Goal: Transaction & Acquisition: Register for event/course

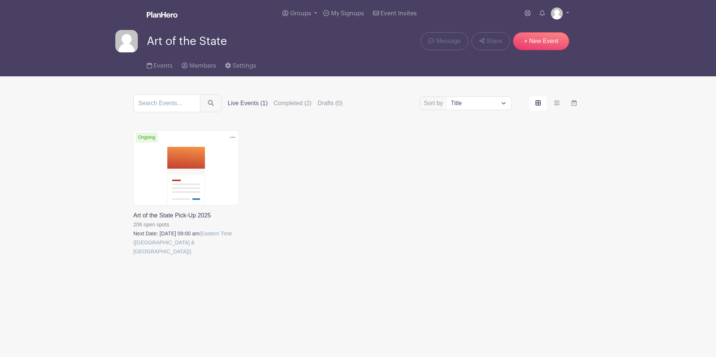
click at [133, 256] on link at bounding box center [133, 256] width 0 height 0
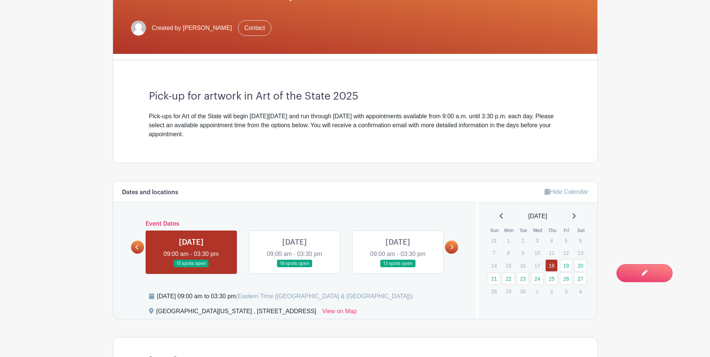
scroll to position [225, 0]
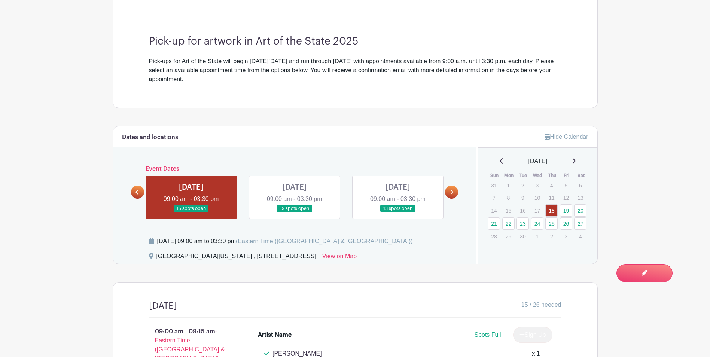
click at [191, 213] on link at bounding box center [191, 213] width 0 height 0
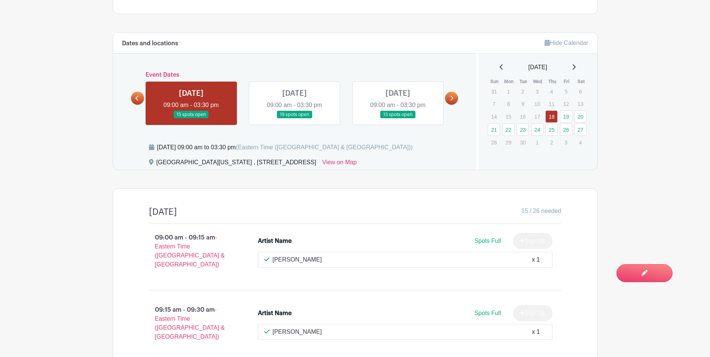
scroll to position [449, 0]
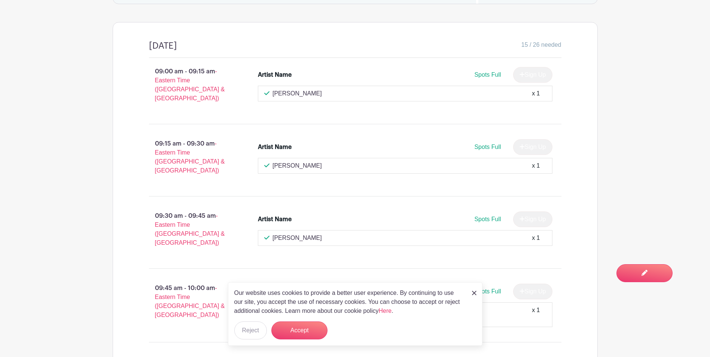
scroll to position [486, 0]
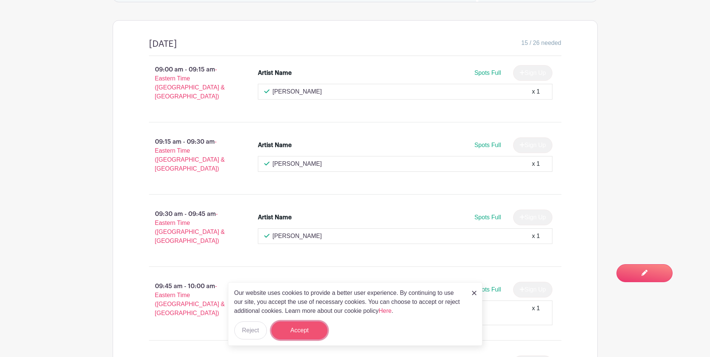
click at [300, 333] on button "Accept" at bounding box center [299, 330] width 56 height 18
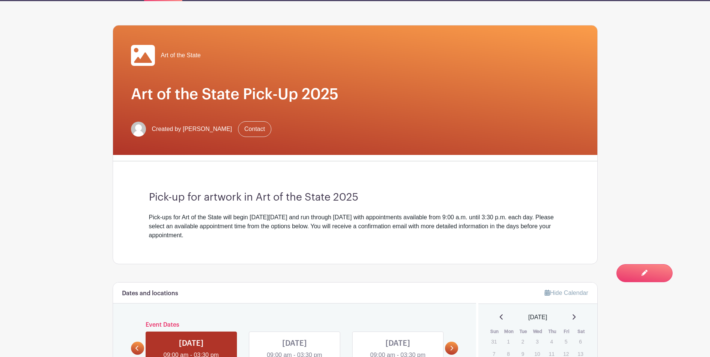
scroll to position [0, 0]
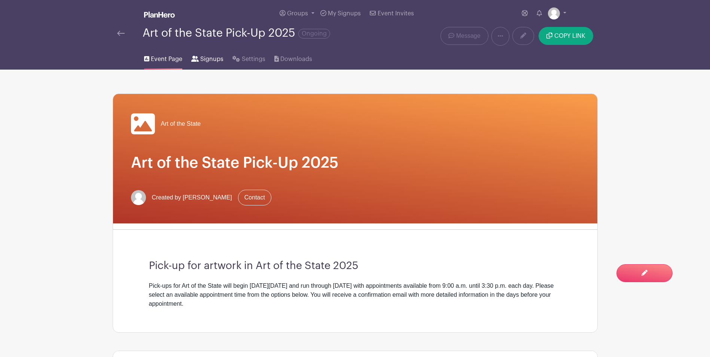
click at [214, 58] on span "Signups" at bounding box center [211, 59] width 23 height 9
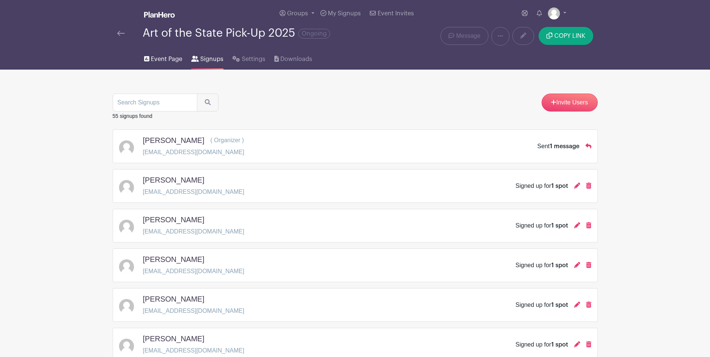
click at [162, 59] on span "Event Page" at bounding box center [166, 59] width 31 height 9
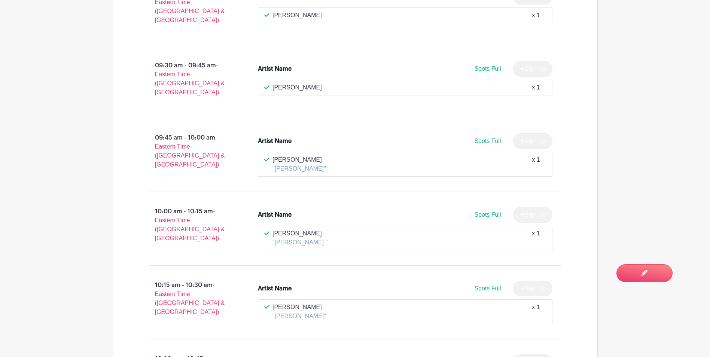
scroll to position [786, 0]
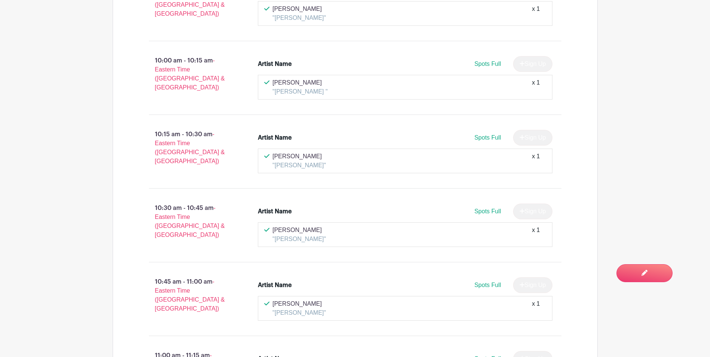
click at [434, 226] on div "[PERSON_NAME] "[PERSON_NAME]" x 1" at bounding box center [405, 235] width 282 height 18
click at [428, 204] on div "Spots Full Sign Up" at bounding box center [442, 212] width 221 height 16
drag, startPoint x: 428, startPoint y: 195, endPoint x: 494, endPoint y: 200, distance: 65.7
click at [494, 222] on div "[PERSON_NAME] "[PERSON_NAME]" x 1" at bounding box center [405, 234] width 295 height 25
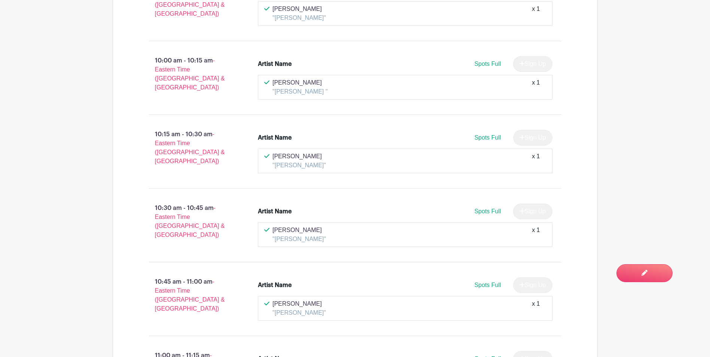
click at [457, 204] on div "Spots Full Sign Up" at bounding box center [442, 212] width 221 height 16
click at [483, 204] on div "Spots Full Sign Up" at bounding box center [442, 212] width 221 height 16
click at [484, 208] on span "Spots Full" at bounding box center [487, 211] width 27 height 6
click at [482, 208] on span "Spots Full" at bounding box center [487, 211] width 27 height 6
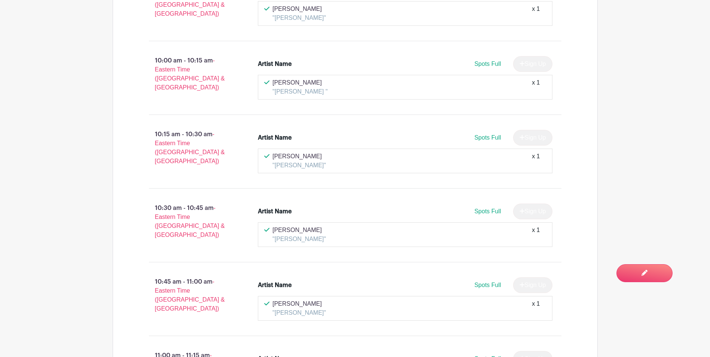
click at [483, 208] on span "Spots Full" at bounding box center [487, 211] width 27 height 6
drag, startPoint x: 483, startPoint y: 188, endPoint x: 479, endPoint y: 190, distance: 5.0
click at [479, 208] on span "Spots Full" at bounding box center [487, 211] width 27 height 6
click at [483, 208] on span "Spots Full" at bounding box center [487, 211] width 27 height 6
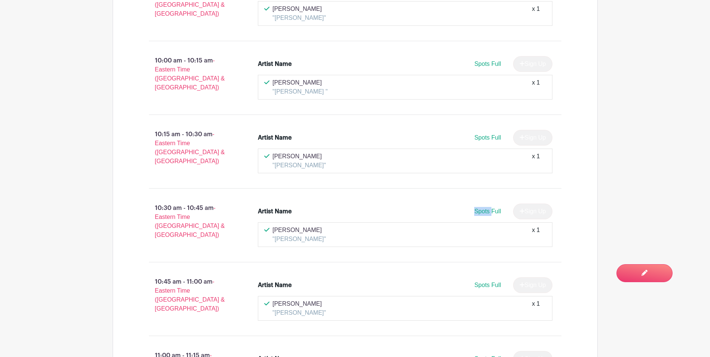
drag, startPoint x: 483, startPoint y: 189, endPoint x: 472, endPoint y: 194, distance: 12.2
click at [472, 204] on div "Spots Full Sign Up" at bounding box center [442, 212] width 221 height 16
click at [479, 208] on span "Spots Full" at bounding box center [487, 211] width 27 height 6
click at [480, 208] on span "Spots Full" at bounding box center [487, 211] width 27 height 6
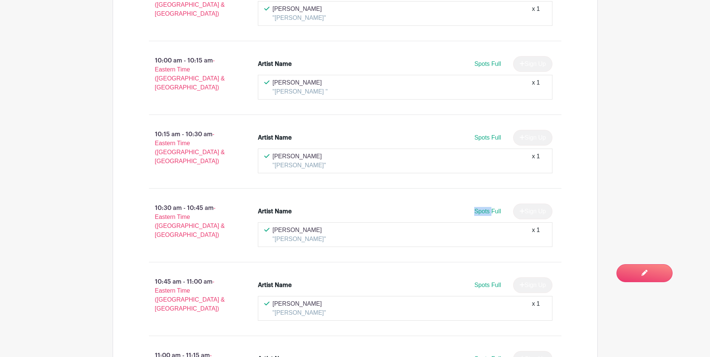
drag, startPoint x: 480, startPoint y: 189, endPoint x: 430, endPoint y: 198, distance: 50.3
click at [430, 204] on div "Artist Name Spots Full Sign Up" at bounding box center [405, 213] width 295 height 19
click at [479, 227] on li "Artist Name Spots Full Sign Up [PERSON_NAME] "[PERSON_NAME]" x 1" at bounding box center [405, 225] width 301 height 49
click at [477, 226] on div "[PERSON_NAME] "[PERSON_NAME]" x 1" at bounding box center [405, 235] width 282 height 18
click at [306, 235] on p ""[PERSON_NAME]"" at bounding box center [299, 239] width 54 height 9
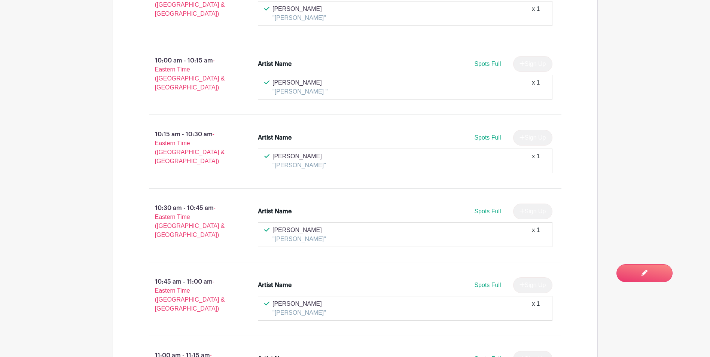
drag, startPoint x: 330, startPoint y: 215, endPoint x: 266, endPoint y: 216, distance: 64.7
click at [266, 226] on div "[PERSON_NAME] "[PERSON_NAME]" x 1" at bounding box center [405, 235] width 282 height 18
drag, startPoint x: 266, startPoint y: 216, endPoint x: 312, endPoint y: 222, distance: 47.2
click at [312, 222] on div "[PERSON_NAME] "[PERSON_NAME]" x 1" at bounding box center [405, 234] width 295 height 25
click at [290, 235] on p ""[PERSON_NAME]"" at bounding box center [299, 239] width 54 height 9
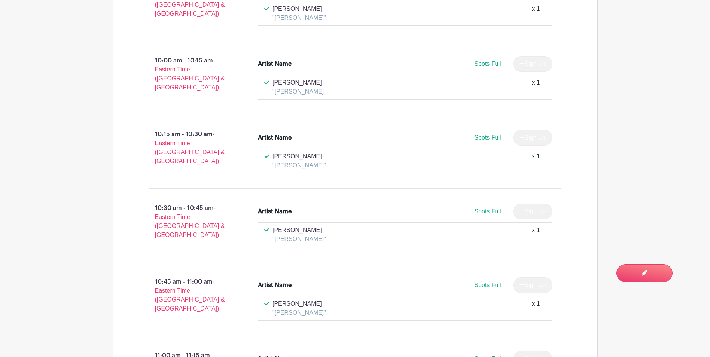
click at [277, 226] on p "[PERSON_NAME]" at bounding box center [299, 230] width 54 height 9
drag, startPoint x: 327, startPoint y: 212, endPoint x: 235, endPoint y: 207, distance: 93.0
click at [235, 207] on div "10:30 am - 10:45 am - Eastern Time ([GEOGRAPHIC_DATA] & [GEOGRAPHIC_DATA]) Arti…" at bounding box center [355, 225] width 448 height 61
drag, startPoint x: 235, startPoint y: 207, endPoint x: 287, endPoint y: 209, distance: 52.5
click at [287, 226] on p "[PERSON_NAME]" at bounding box center [299, 230] width 54 height 9
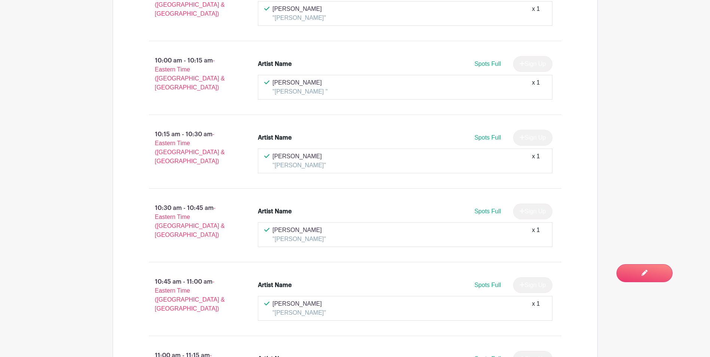
click at [312, 226] on p "[PERSON_NAME]" at bounding box center [299, 230] width 54 height 9
drag, startPoint x: 324, startPoint y: 214, endPoint x: 266, endPoint y: 210, distance: 58.5
click at [266, 226] on div "[PERSON_NAME] "[PERSON_NAME]" x 1" at bounding box center [405, 235] width 282 height 18
drag, startPoint x: 266, startPoint y: 210, endPoint x: 227, endPoint y: 225, distance: 41.4
click at [227, 225] on div "10:30 am - 10:45 am - Eastern Time ([GEOGRAPHIC_DATA] & [GEOGRAPHIC_DATA])" at bounding box center [191, 225] width 109 height 49
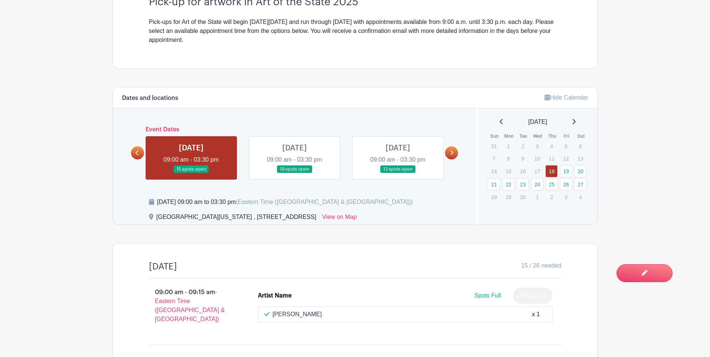
scroll to position [262, 0]
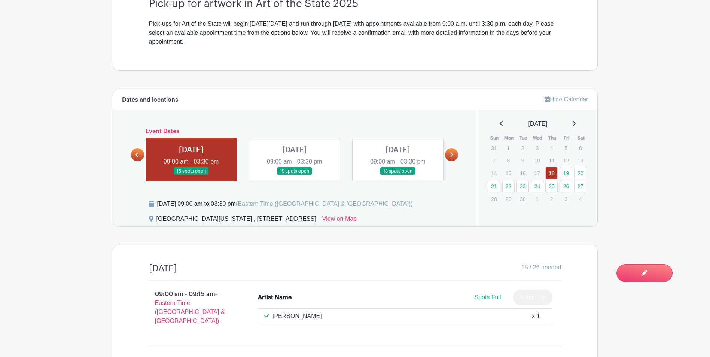
click at [191, 175] on link at bounding box center [191, 175] width 0 height 0
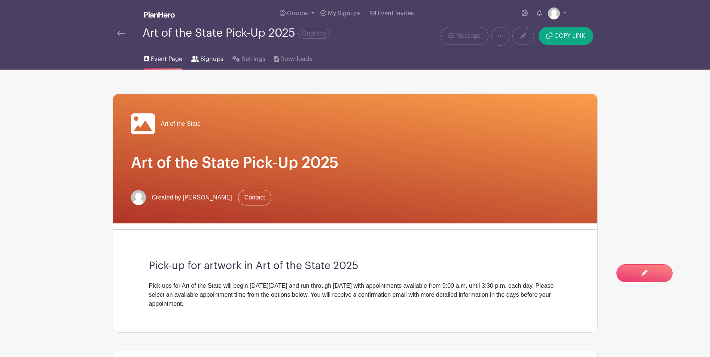
click at [207, 61] on span "Signups" at bounding box center [211, 59] width 23 height 9
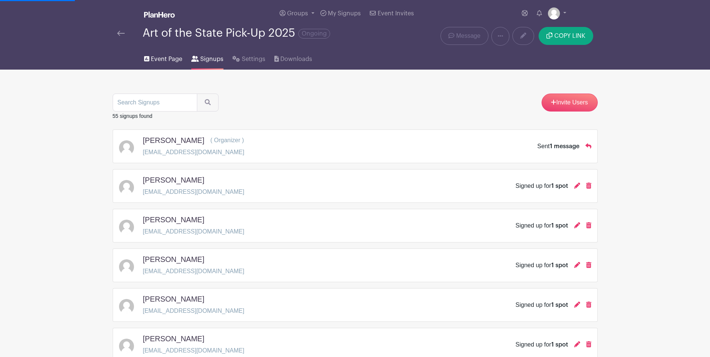
click at [164, 55] on span "Event Page" at bounding box center [166, 59] width 31 height 9
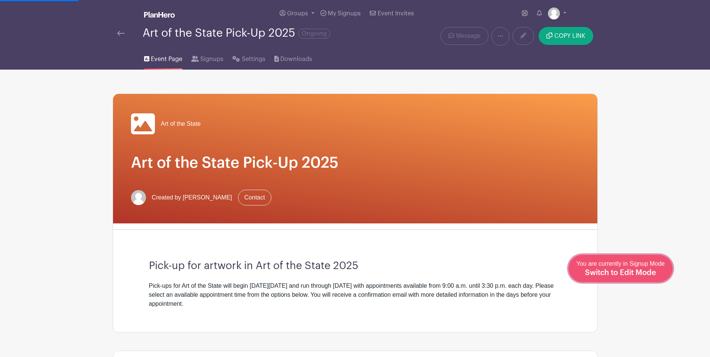
click at [646, 268] on div "You are currently in Signup Mode Switch to Edit Mode" at bounding box center [620, 268] width 88 height 18
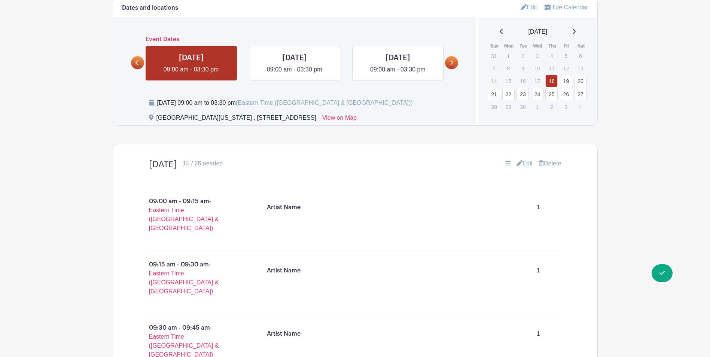
scroll to position [374, 0]
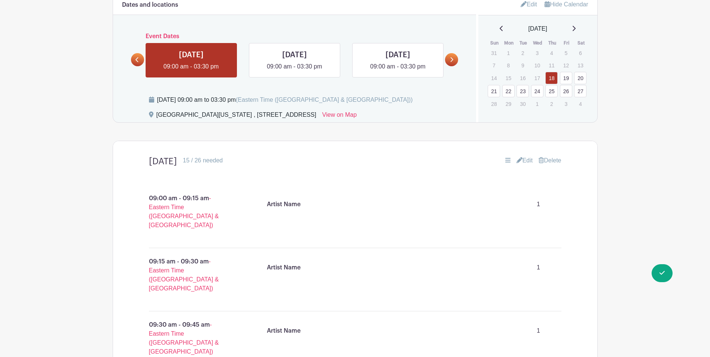
click at [528, 158] on link "Edit" at bounding box center [524, 160] width 16 height 9
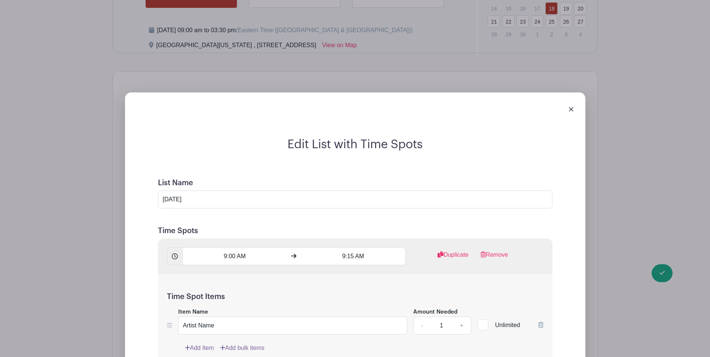
scroll to position [412, 0]
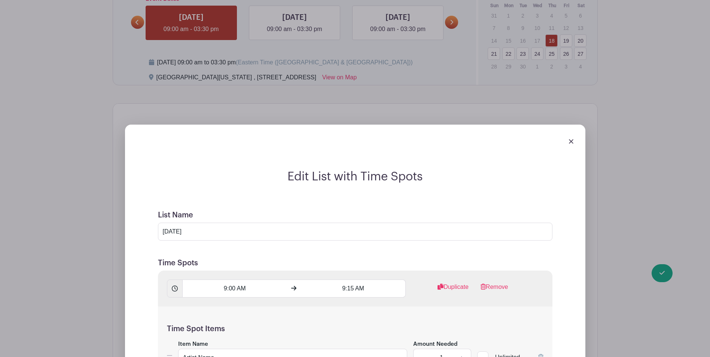
click at [569, 141] on img at bounding box center [571, 141] width 4 height 4
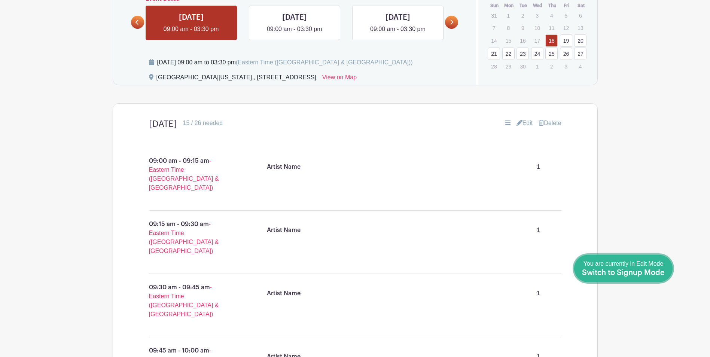
click at [658, 271] on span "Switch to Signup Mode" at bounding box center [623, 272] width 83 height 7
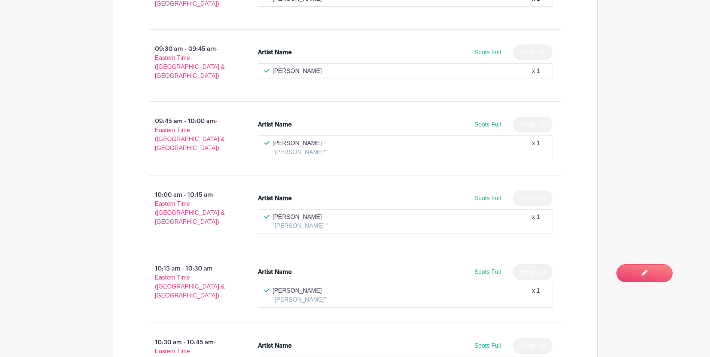
scroll to position [748, 0]
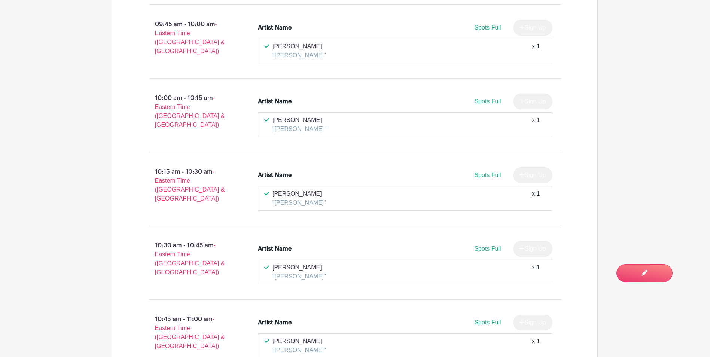
click at [330, 116] on div "[PERSON_NAME] "[PERSON_NAME] " x 1" at bounding box center [405, 125] width 282 height 18
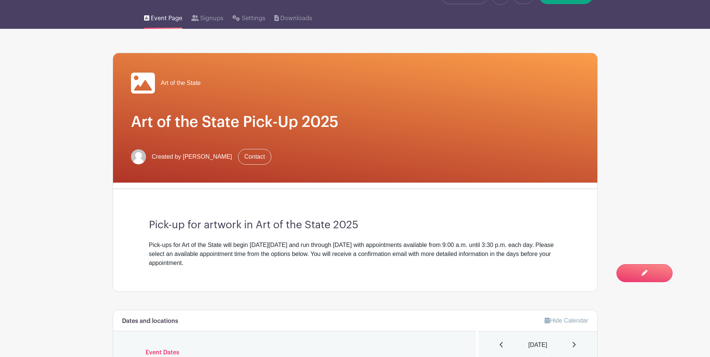
scroll to position [0, 0]
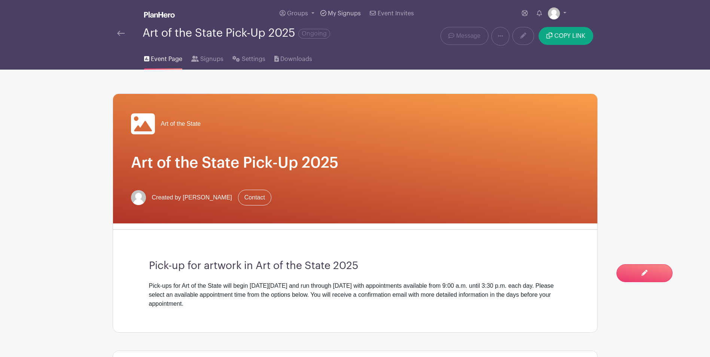
click at [348, 15] on span "My Signups" at bounding box center [344, 13] width 33 height 6
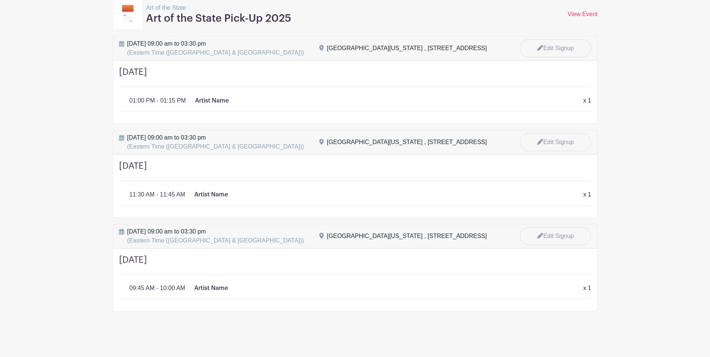
scroll to position [118, 0]
drag, startPoint x: 232, startPoint y: 286, endPoint x: 202, endPoint y: 286, distance: 29.9
click at [202, 286] on div "Artist Name x 1" at bounding box center [384, 287] width 380 height 9
drag, startPoint x: 202, startPoint y: 286, endPoint x: 265, endPoint y: 285, distance: 62.9
click at [265, 285] on div "Artist Name x 1" at bounding box center [384, 287] width 380 height 9
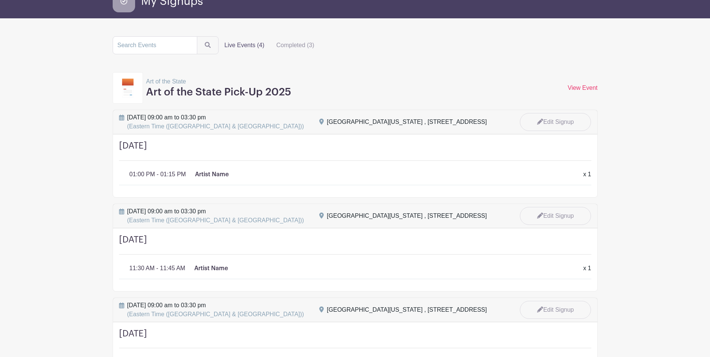
scroll to position [6, 0]
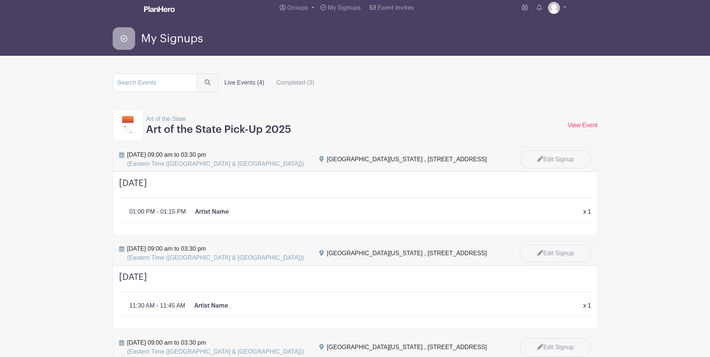
click at [135, 132] on div at bounding box center [128, 125] width 31 height 31
click at [237, 83] on label "Live Events (4)" at bounding box center [245, 82] width 52 height 15
click at [0, 0] on input "Live Events (4)" at bounding box center [0, 0] width 0 height 0
click at [248, 80] on label "Live Events (4)" at bounding box center [245, 82] width 52 height 15
click at [0, 0] on input "Live Events (4)" at bounding box center [0, 0] width 0 height 0
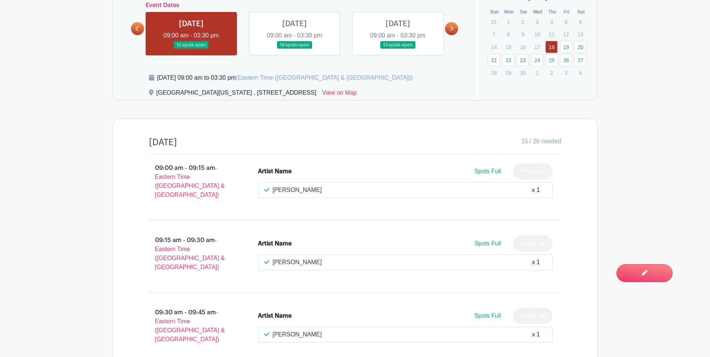
scroll to position [412, 0]
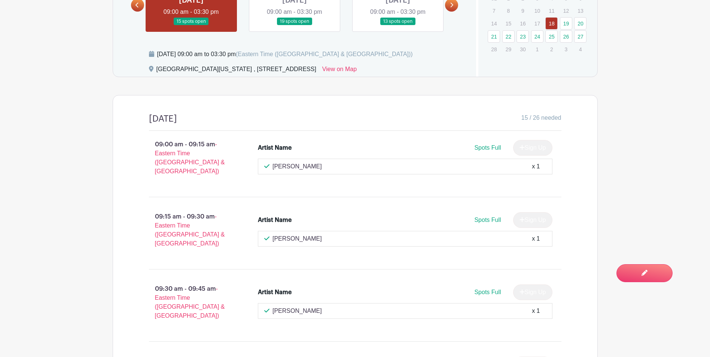
click at [538, 116] on span "15 / 26 needed" at bounding box center [541, 117] width 40 height 9
click at [517, 116] on div "15 / 26 needed" at bounding box center [369, 118] width 384 height 11
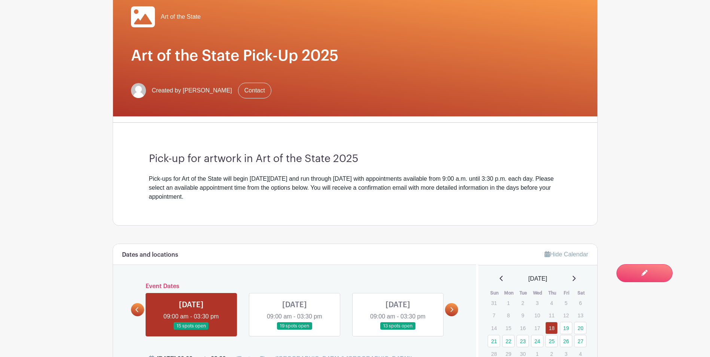
scroll to position [0, 0]
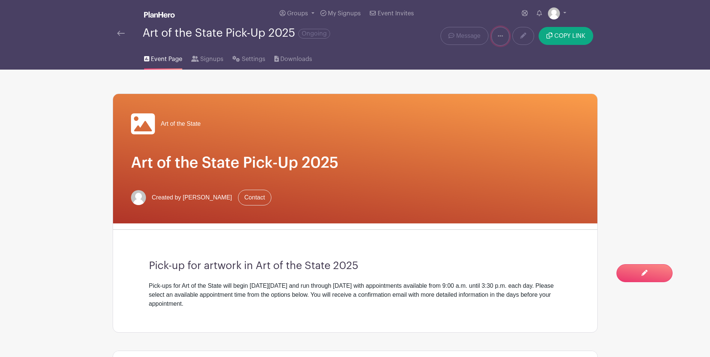
click at [495, 35] on link at bounding box center [500, 36] width 18 height 19
click at [118, 36] on link at bounding box center [120, 33] width 7 height 9
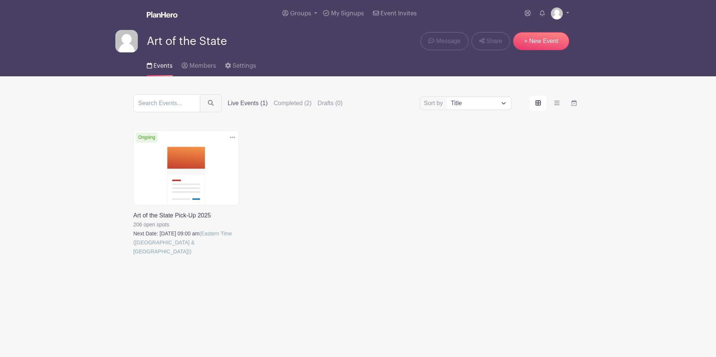
click at [165, 13] on img at bounding box center [162, 15] width 31 height 6
click at [162, 15] on img at bounding box center [162, 15] width 31 height 6
click at [568, 12] on link at bounding box center [559, 13] width 18 height 12
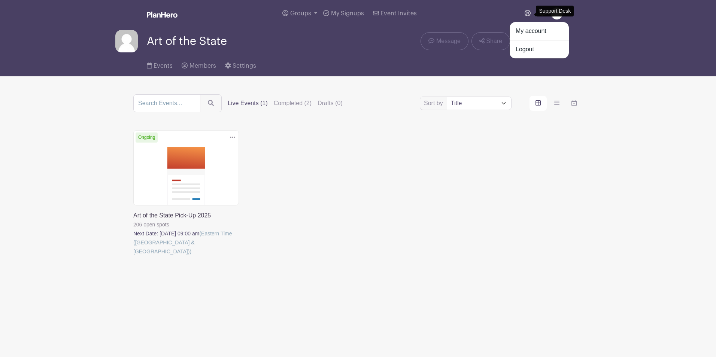
click at [528, 12] on icon at bounding box center [527, 13] width 6 height 6
click at [252, 101] on label "Live Events (1)" at bounding box center [248, 103] width 40 height 9
click at [0, 0] on input "Live Events (1)" at bounding box center [0, 0] width 0 height 0
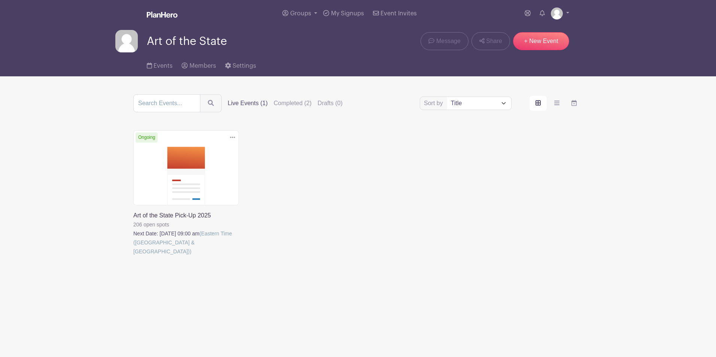
click at [133, 256] on link at bounding box center [133, 256] width 0 height 0
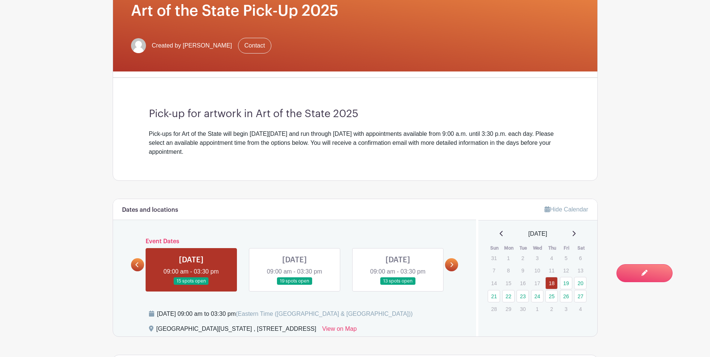
scroll to position [262, 0]
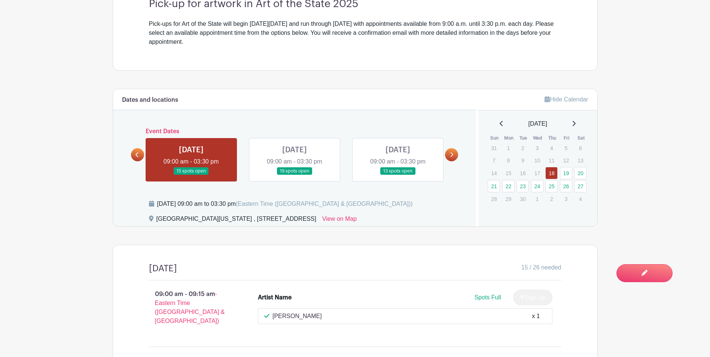
click at [454, 155] on link at bounding box center [451, 154] width 13 height 13
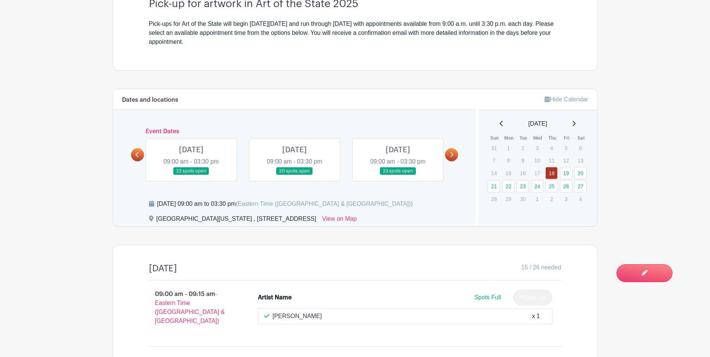
click at [449, 154] on link at bounding box center [451, 154] width 13 height 13
click at [191, 175] on link at bounding box center [191, 175] width 0 height 0
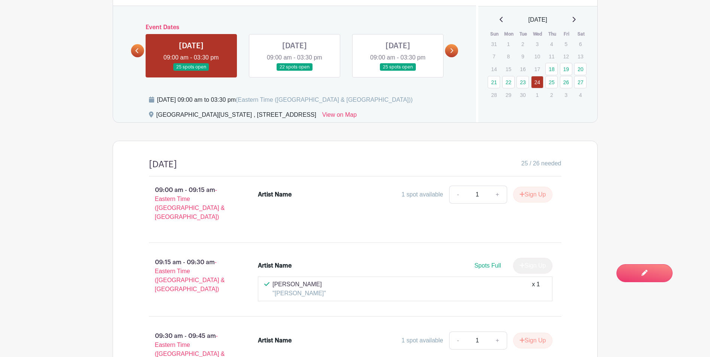
scroll to position [222, 0]
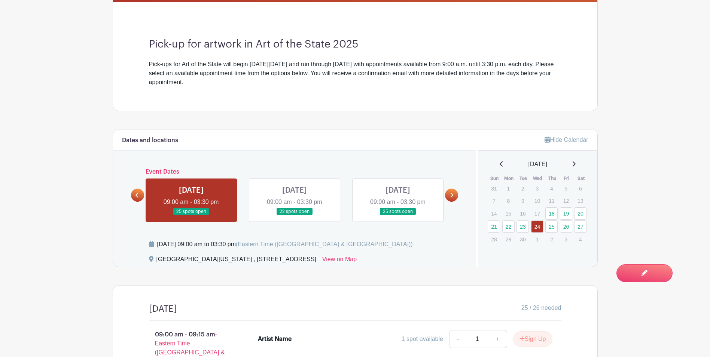
click at [295, 216] on link at bounding box center [295, 216] width 0 height 0
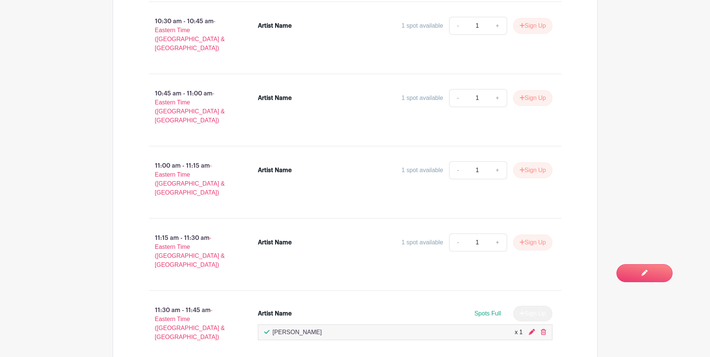
scroll to position [970, 0]
click at [530, 162] on button "Sign Up" at bounding box center [532, 170] width 39 height 16
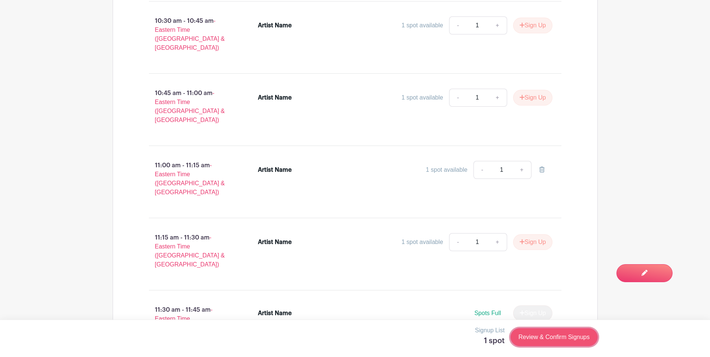
click at [539, 335] on link "Review & Confirm Signups" at bounding box center [553, 337] width 87 height 18
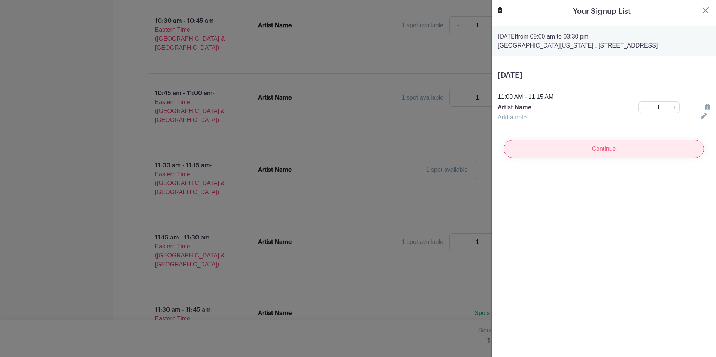
click at [632, 151] on input "Continue" at bounding box center [603, 149] width 200 height 18
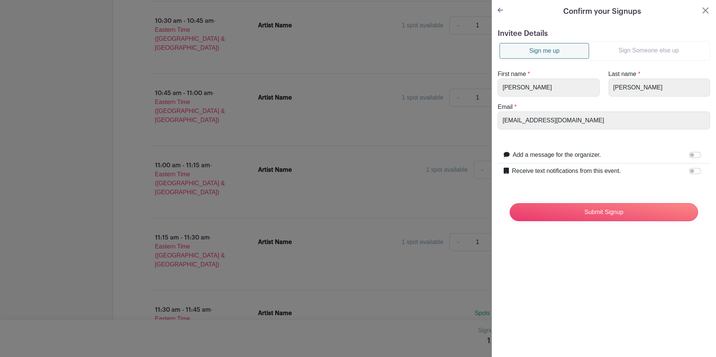
click at [626, 50] on link "Sign Someone else up" at bounding box center [648, 50] width 119 height 15
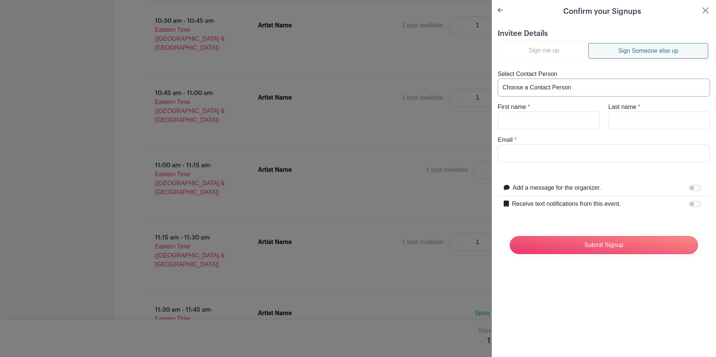
click at [564, 92] on select "Choose a Contact Person [PERSON_NAME] ([EMAIL_ADDRESS][DOMAIN_NAME]) [PERSON_NA…" at bounding box center [603, 88] width 212 height 18
click at [529, 83] on select "Choose a Contact Person [PERSON_NAME] ([EMAIL_ADDRESS][DOMAIN_NAME]) [PERSON_NA…" at bounding box center [603, 88] width 212 height 18
click at [519, 122] on input "First name" at bounding box center [548, 121] width 102 height 18
click at [547, 113] on input "First name" at bounding box center [548, 121] width 102 height 18
type input "[PERSON_NAME]"
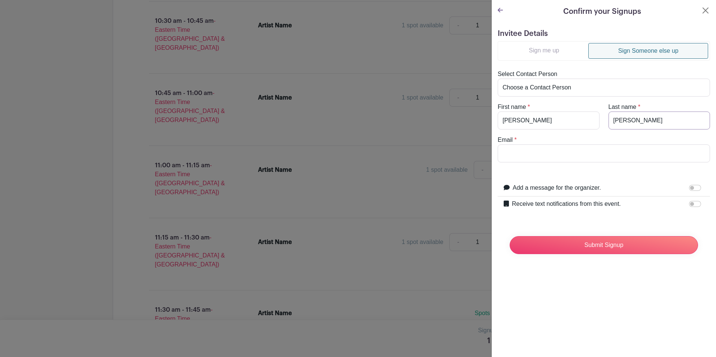
type input "[PERSON_NAME]"
click at [621, 150] on input "Email" at bounding box center [603, 153] width 212 height 18
click at [548, 157] on input "Email" at bounding box center [603, 153] width 212 height 18
paste input "[PERSON_NAME] <[EMAIL_ADDRESS][DOMAIN_NAME]>"
drag, startPoint x: 562, startPoint y: 154, endPoint x: 501, endPoint y: 155, distance: 60.3
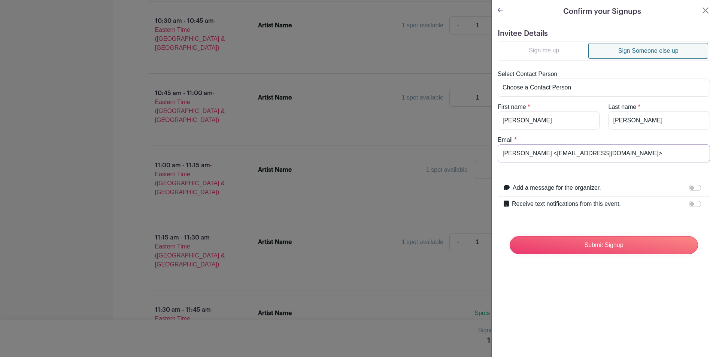
click at [502, 155] on input "[PERSON_NAME] <[EMAIL_ADDRESS][DOMAIN_NAME]>" at bounding box center [603, 153] width 212 height 18
type input "[EMAIL_ADDRESS][DOMAIN_NAME]"
click at [568, 277] on div "Confirm your Signups Invitee Details Sign me up Sign Someone else up Select Con…" at bounding box center [603, 178] width 225 height 357
click at [589, 245] on input "Submit Signup" at bounding box center [603, 245] width 188 height 18
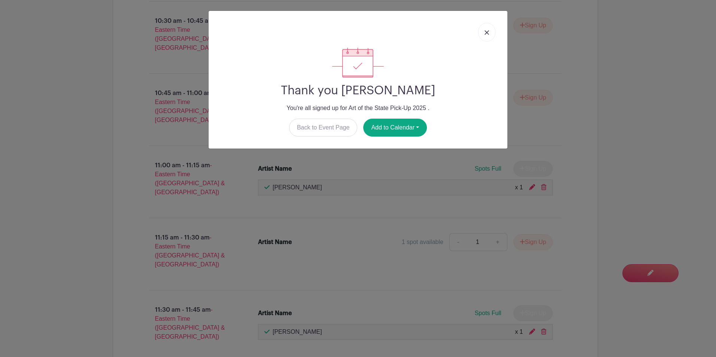
click at [486, 33] on img at bounding box center [486, 32] width 4 height 4
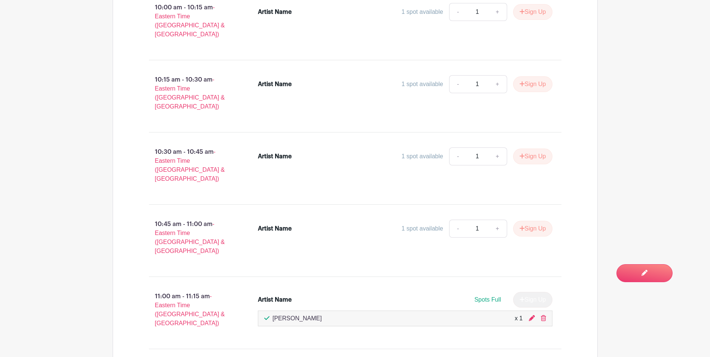
scroll to position [858, 0]
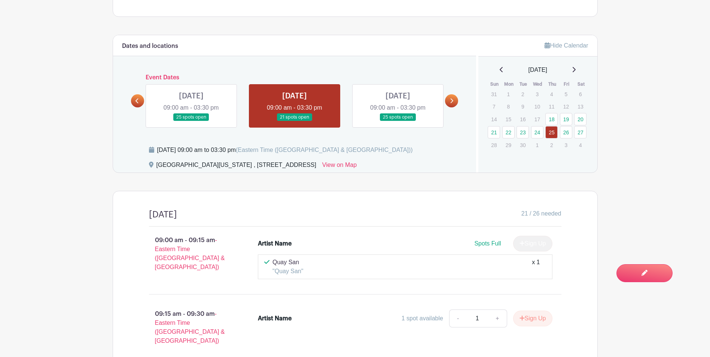
scroll to position [184, 0]
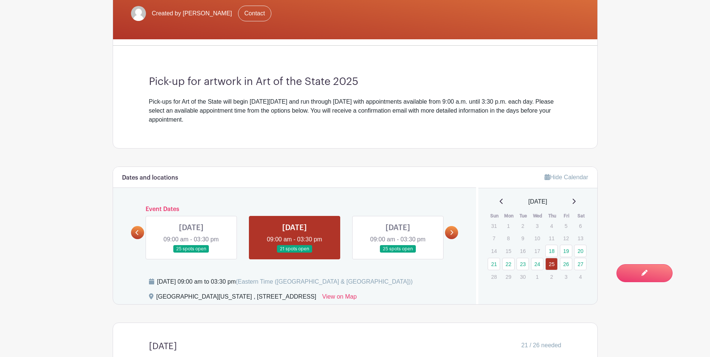
click at [191, 253] on link at bounding box center [191, 253] width 0 height 0
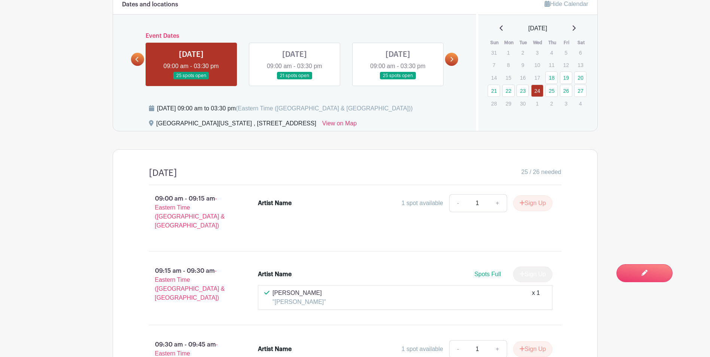
scroll to position [184, 0]
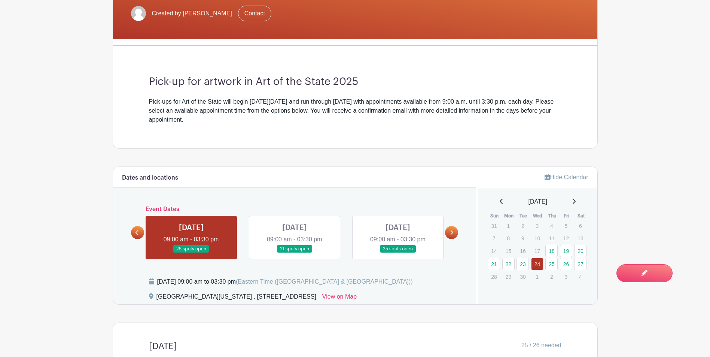
click at [136, 235] on link at bounding box center [137, 232] width 13 height 13
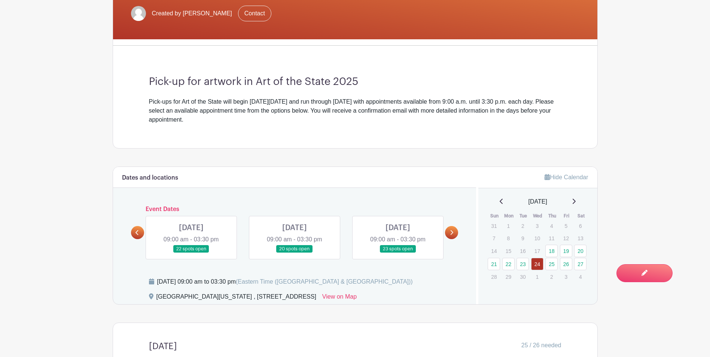
click at [141, 235] on link at bounding box center [137, 232] width 13 height 13
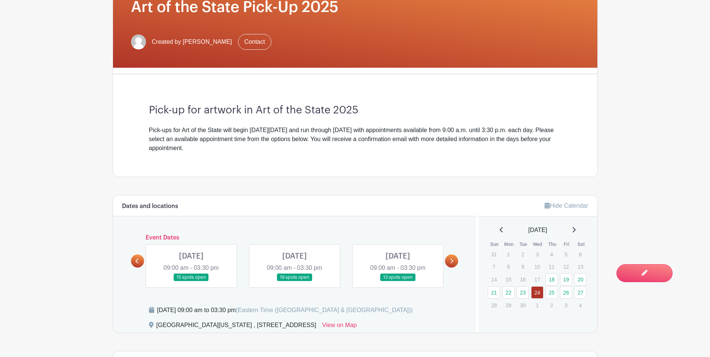
scroll to position [0, 0]
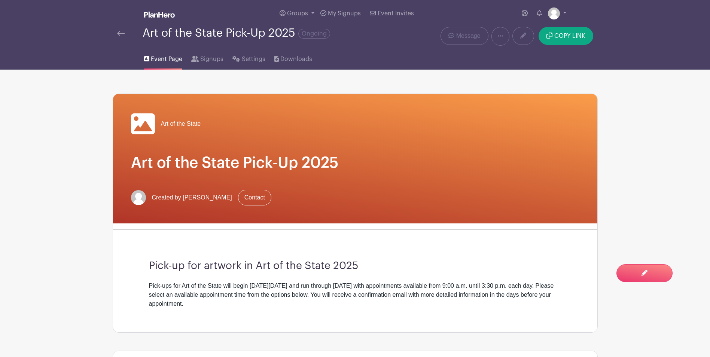
click at [122, 34] on img at bounding box center [120, 33] width 7 height 5
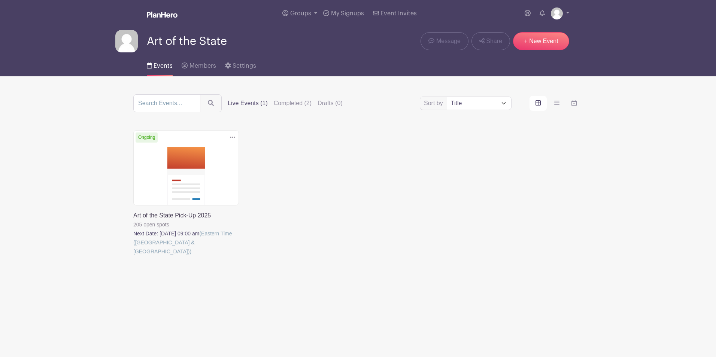
click at [133, 256] on link at bounding box center [133, 256] width 0 height 0
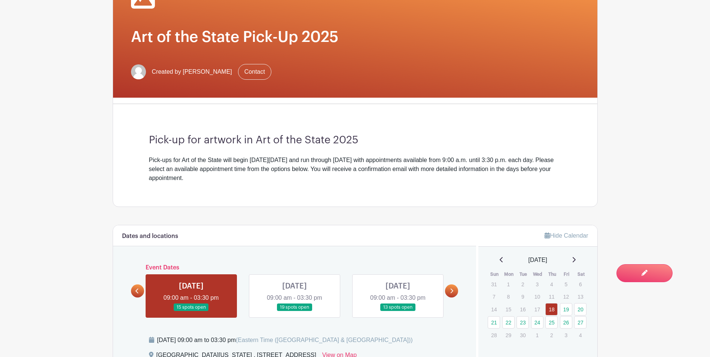
scroll to position [187, 0]
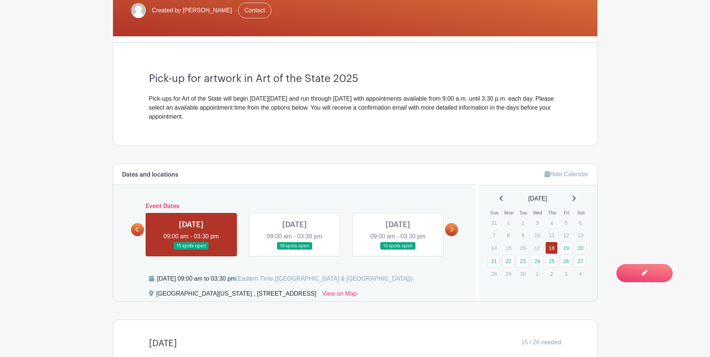
click at [295, 250] on link at bounding box center [295, 250] width 0 height 0
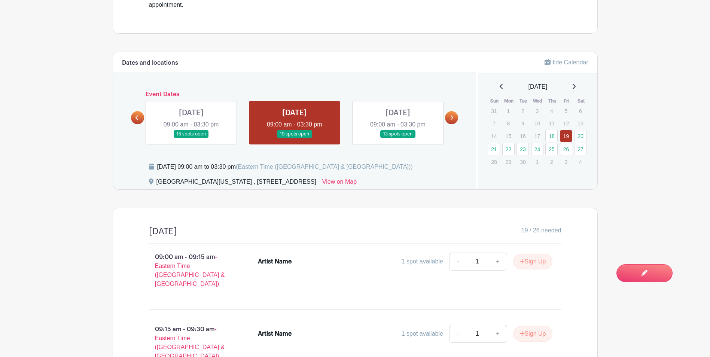
scroll to position [299, 0]
click at [398, 138] on link at bounding box center [398, 138] width 0 height 0
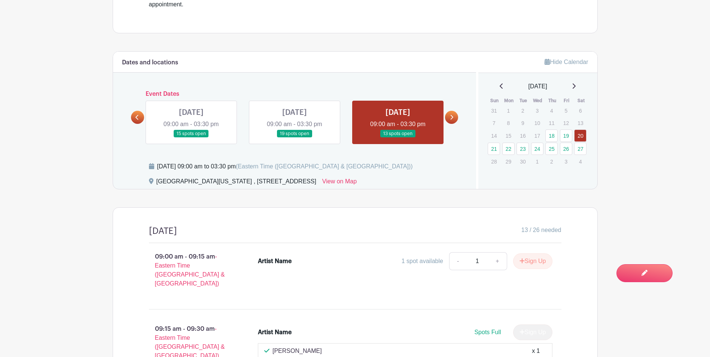
click at [449, 119] on link at bounding box center [451, 117] width 13 height 13
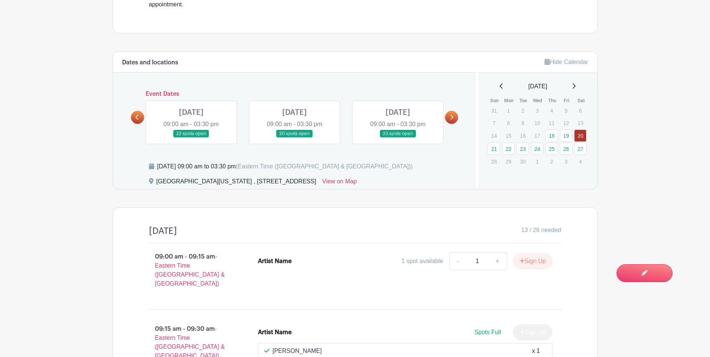
click at [398, 138] on link at bounding box center [398, 138] width 0 height 0
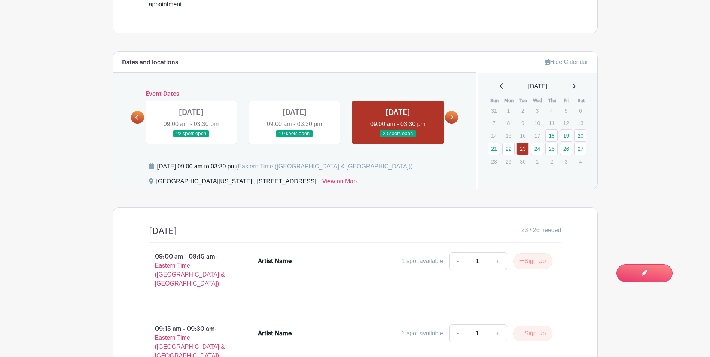
click at [452, 116] on icon at bounding box center [452, 117] width 3 height 5
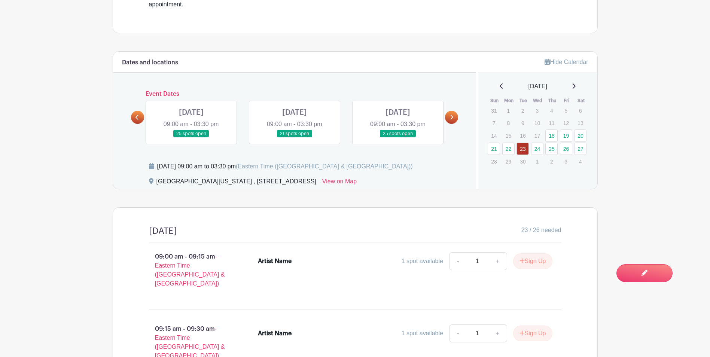
click at [453, 115] on icon at bounding box center [451, 118] width 3 height 6
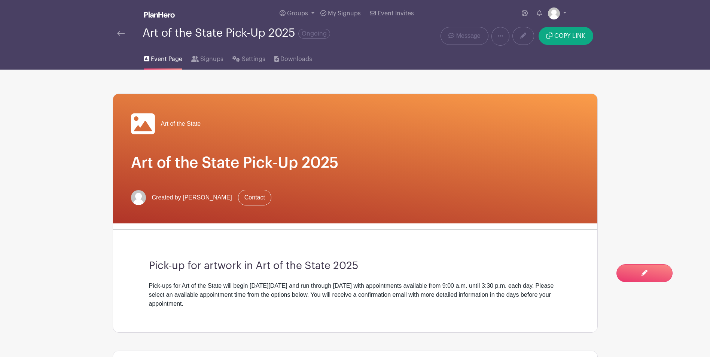
click at [116, 30] on div "Art of the State Pick-Up 2025 Ongoing" at bounding box center [254, 36] width 283 height 19
click at [119, 35] on img at bounding box center [120, 33] width 7 height 5
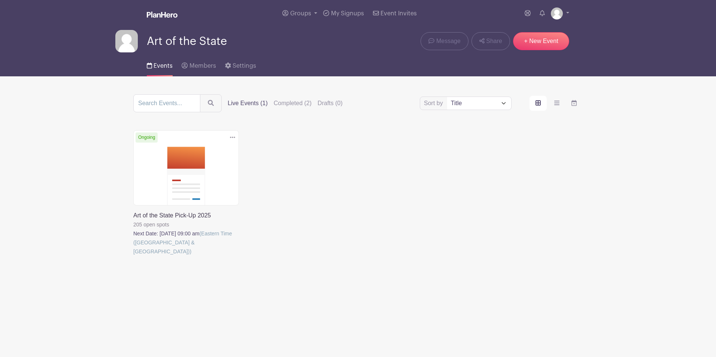
click at [133, 256] on link at bounding box center [133, 256] width 0 height 0
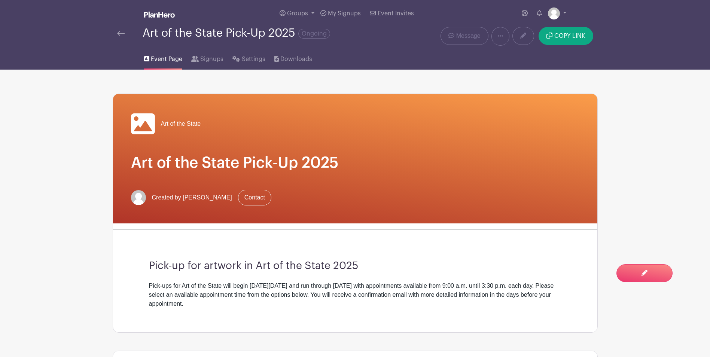
click at [116, 40] on div "Art of the State Pick-Up 2025 Ongoing" at bounding box center [254, 36] width 283 height 19
click at [120, 32] on img at bounding box center [120, 33] width 7 height 5
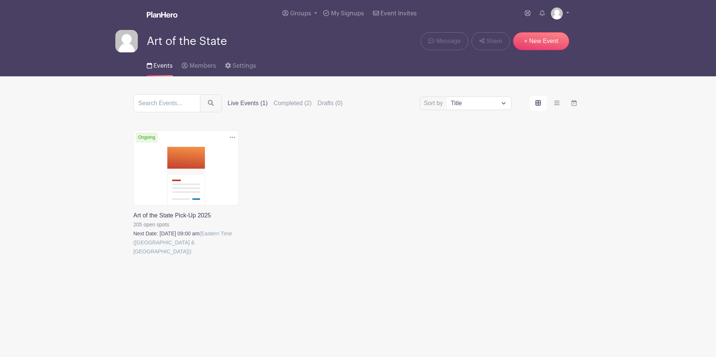
click at [133, 256] on link at bounding box center [133, 256] width 0 height 0
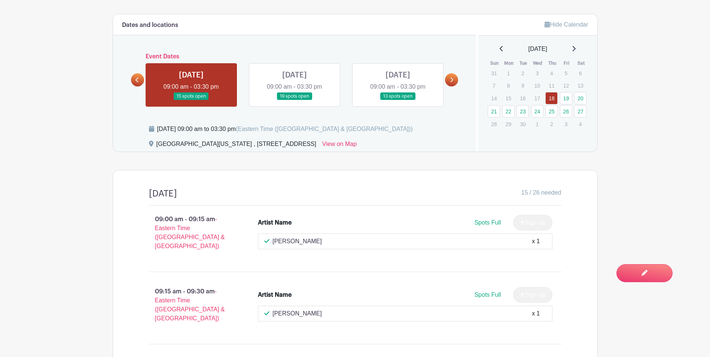
scroll to position [299, 0]
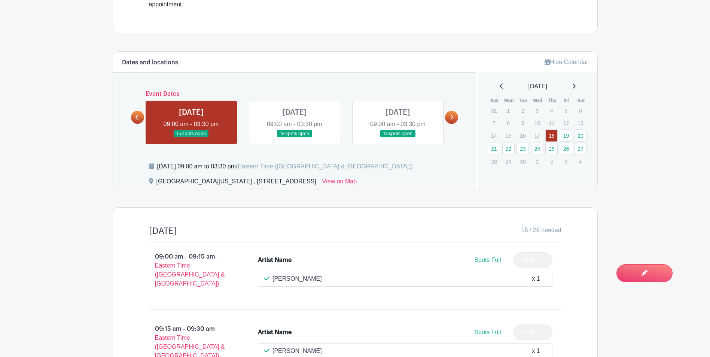
click at [450, 117] on icon at bounding box center [451, 118] width 3 height 6
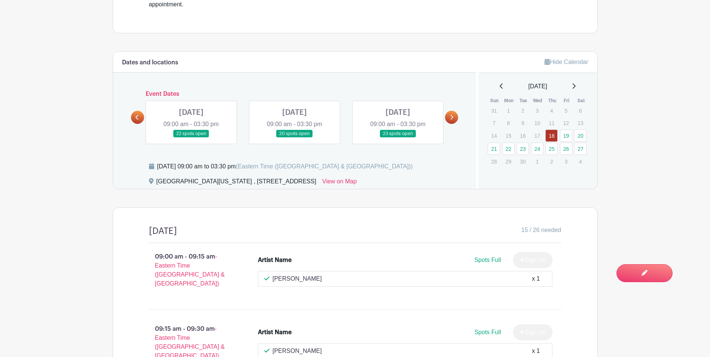
click at [450, 118] on icon at bounding box center [451, 118] width 3 height 6
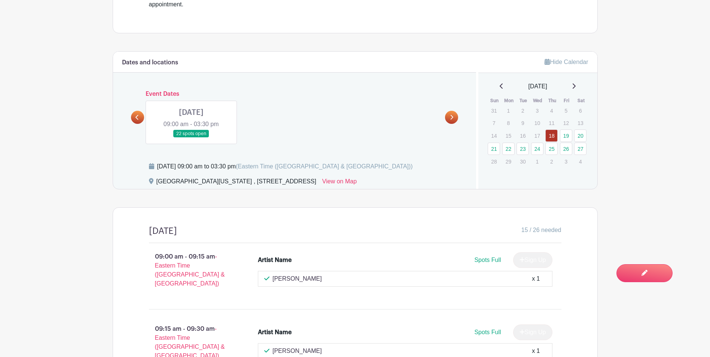
click at [141, 121] on link at bounding box center [137, 117] width 13 height 13
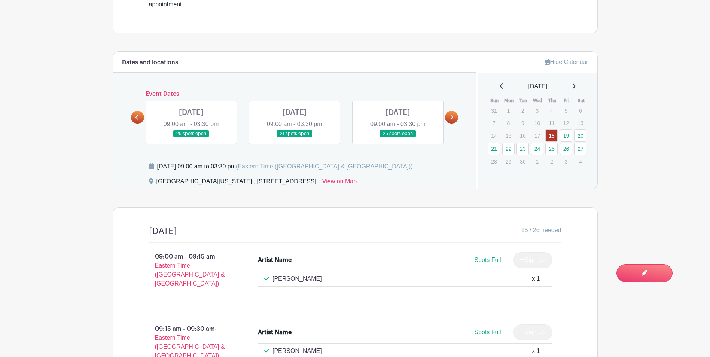
click at [138, 119] on icon at bounding box center [136, 118] width 3 height 6
click at [138, 119] on icon at bounding box center [136, 117] width 3 height 5
